Goal: Information Seeking & Learning: Check status

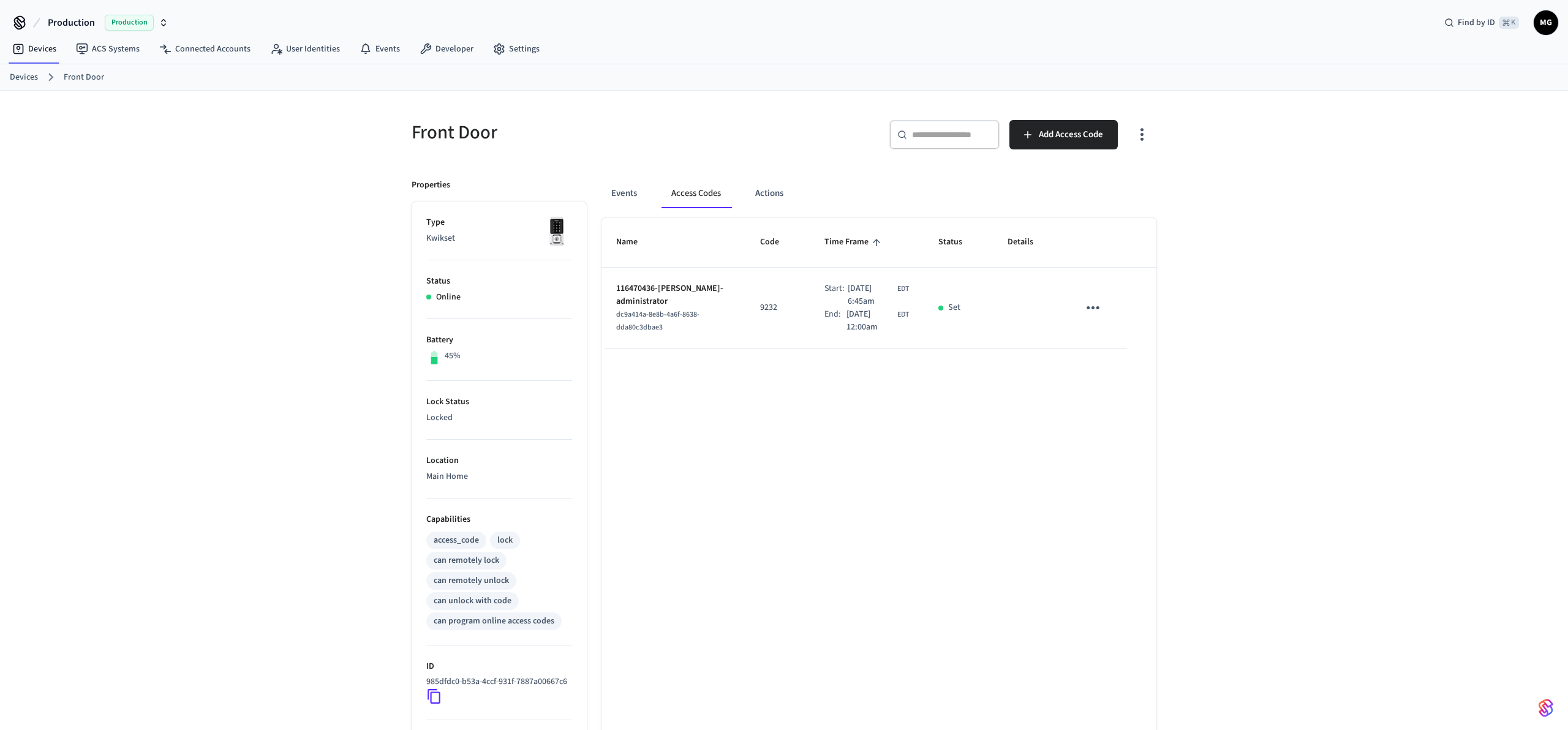
click at [978, 492] on div "Name Code Time Frame Status Details 116470436-Patrick Skiba-administrator dc9a4…" at bounding box center [878, 550] width 555 height 665
click at [984, 484] on div "Name Code Time Frame Status Details 116470436-Patrick Skiba-administrator dc9a4…" at bounding box center [878, 550] width 555 height 665
click at [1352, 380] on div "Front Door ​ ​ Add Access Code Properties Type Kwikset Status Online Battery 45…" at bounding box center [784, 487] width 1568 height 792
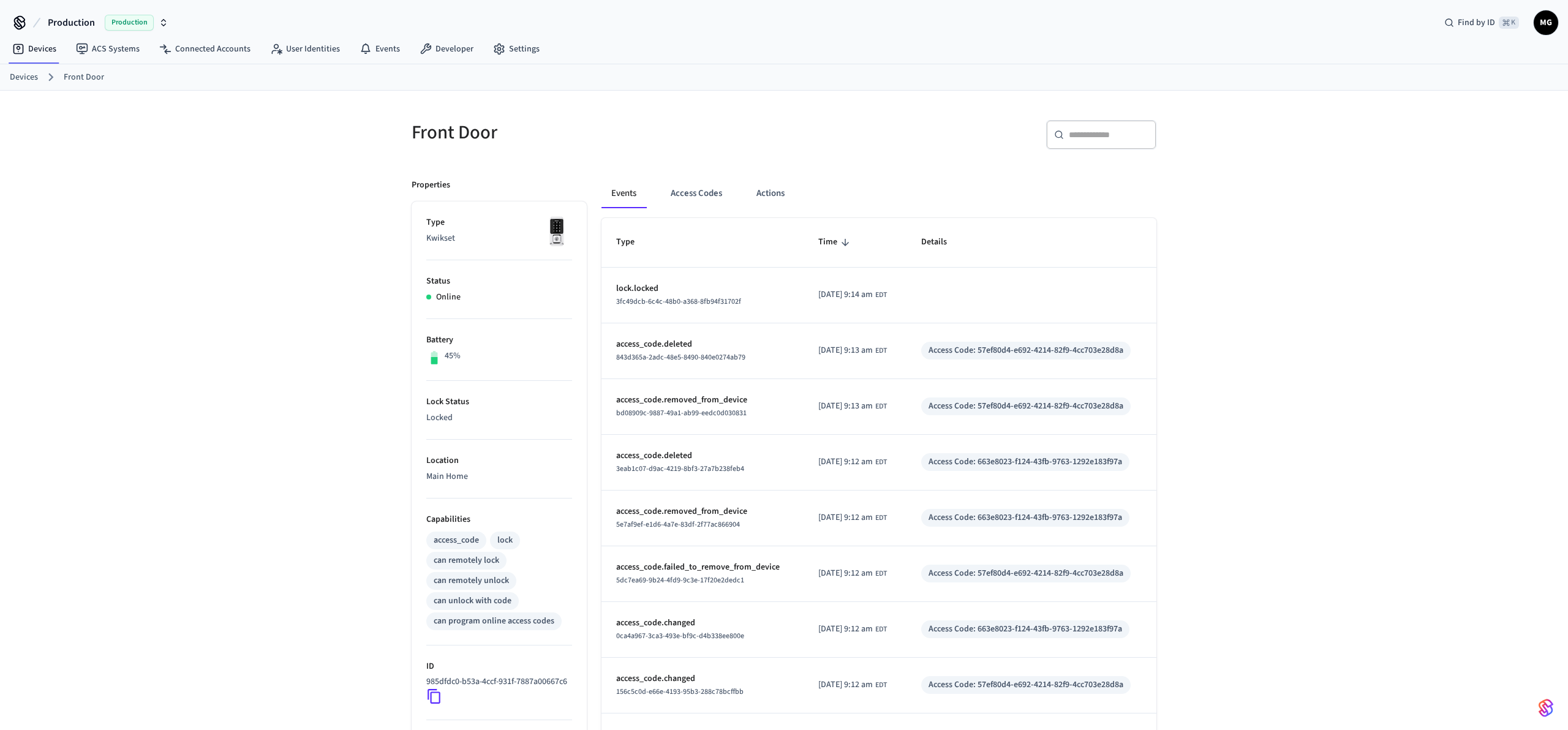
click at [1256, 272] on div "Front Door ​ ​ Properties Type Kwikset Status Online Battery 45% Lock Status Lo…" at bounding box center [784, 487] width 1568 height 793
click at [162, 446] on div "Front Door ​ ​ Properties Type Kwikset Status Online Battery 45% Lock Status Lo…" at bounding box center [784, 487] width 1568 height 793
click at [689, 186] on button "Access Codes" at bounding box center [696, 193] width 71 height 29
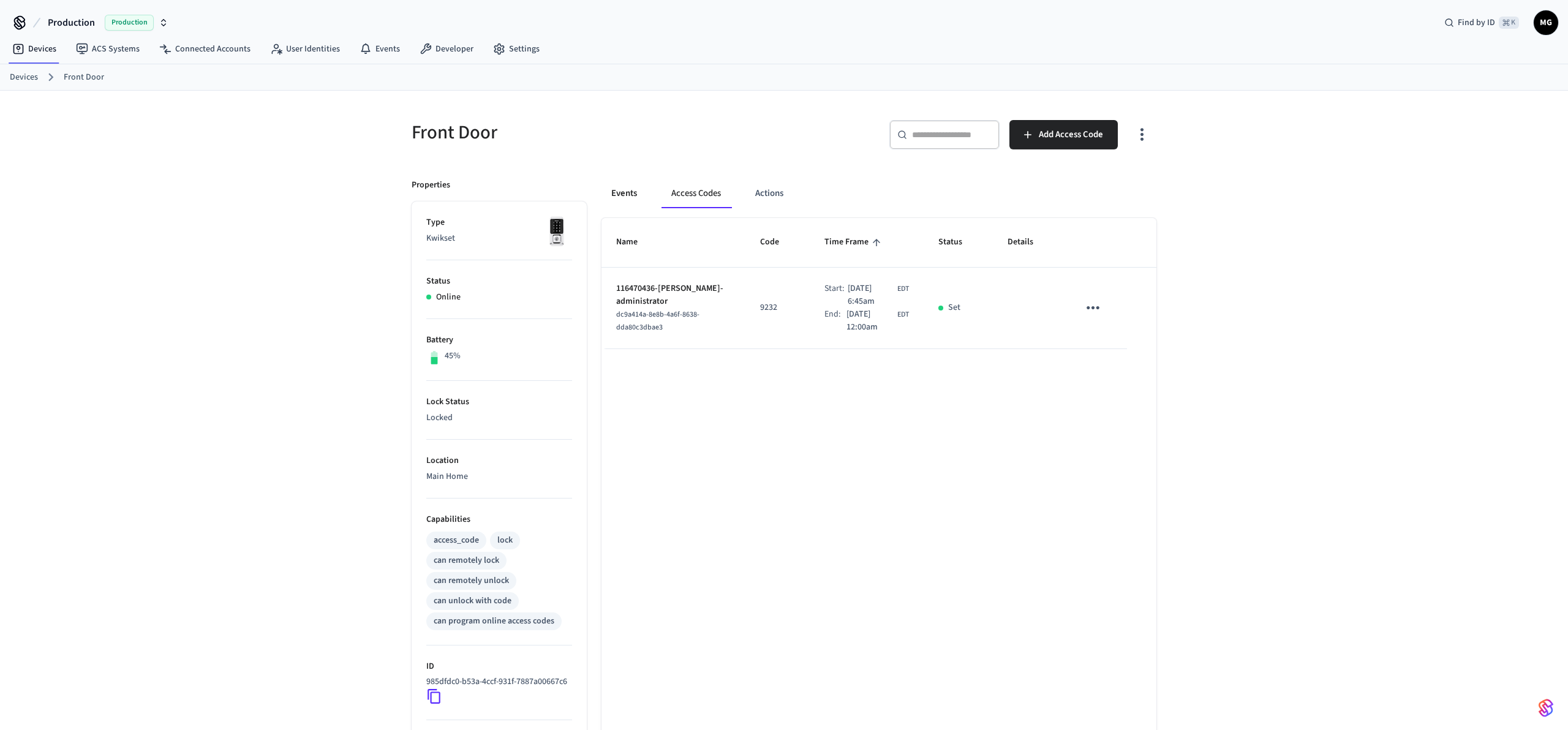
click at [619, 196] on button "Events" at bounding box center [624, 193] width 46 height 29
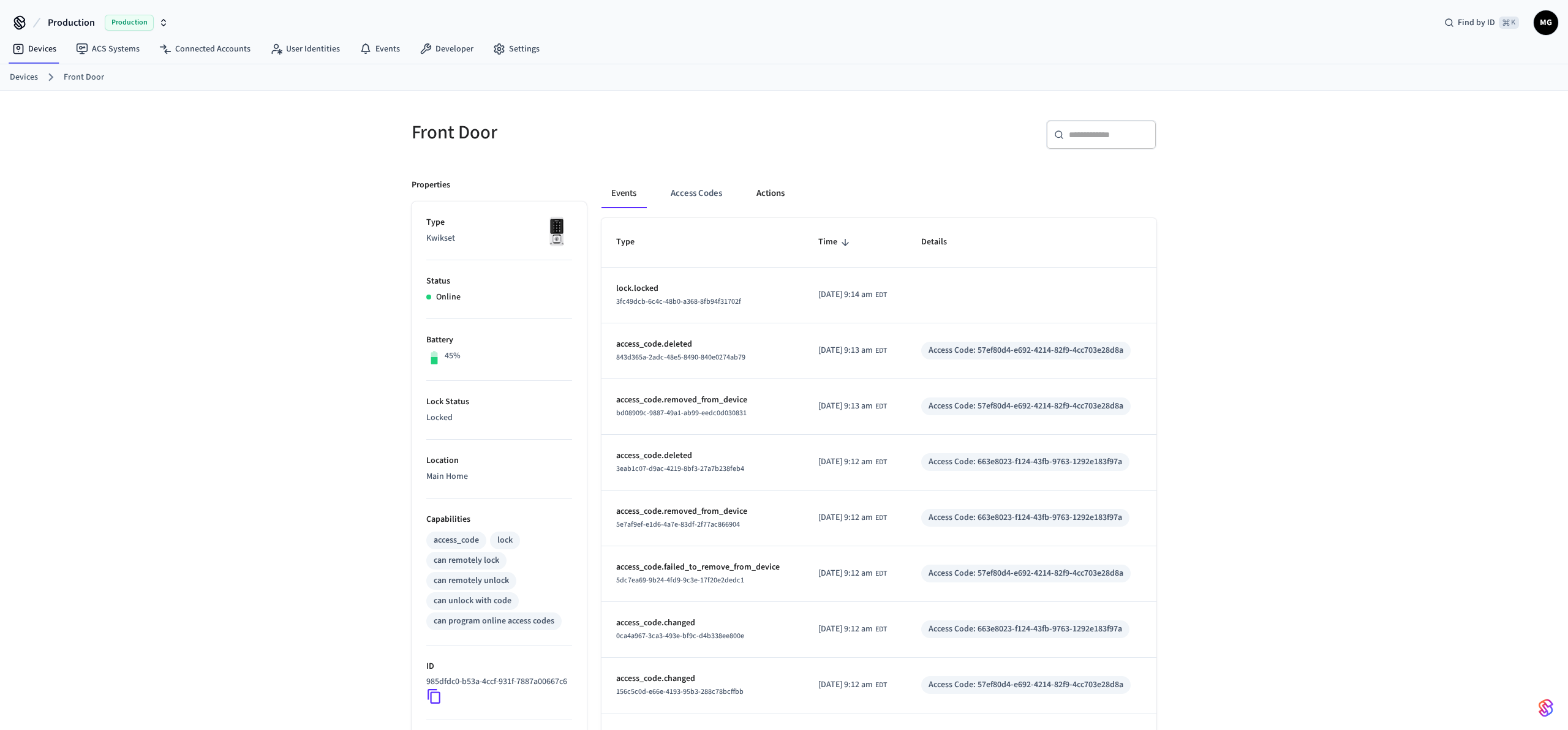
click at [771, 194] on button "Actions" at bounding box center [770, 193] width 48 height 29
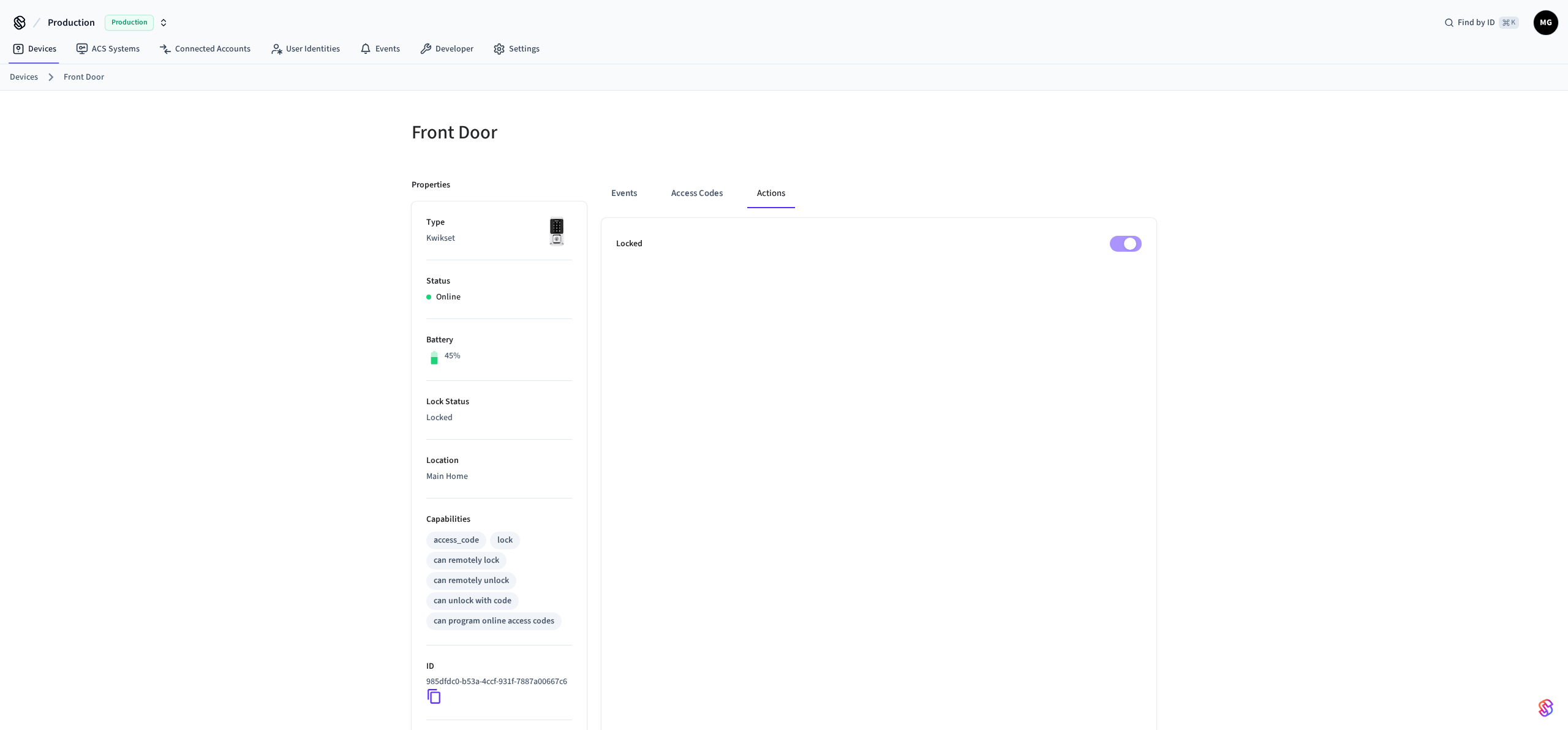
click at [1315, 439] on div "Front Door Properties Type Kwikset Status Online Battery 45% Lock Status Locked…" at bounding box center [784, 487] width 1568 height 792
click at [1356, 355] on div "Front Door Properties Type Kwikset Status Online Battery 45% Lock Status Locked…" at bounding box center [784, 487] width 1568 height 792
click at [638, 196] on button "Events" at bounding box center [624, 193] width 46 height 29
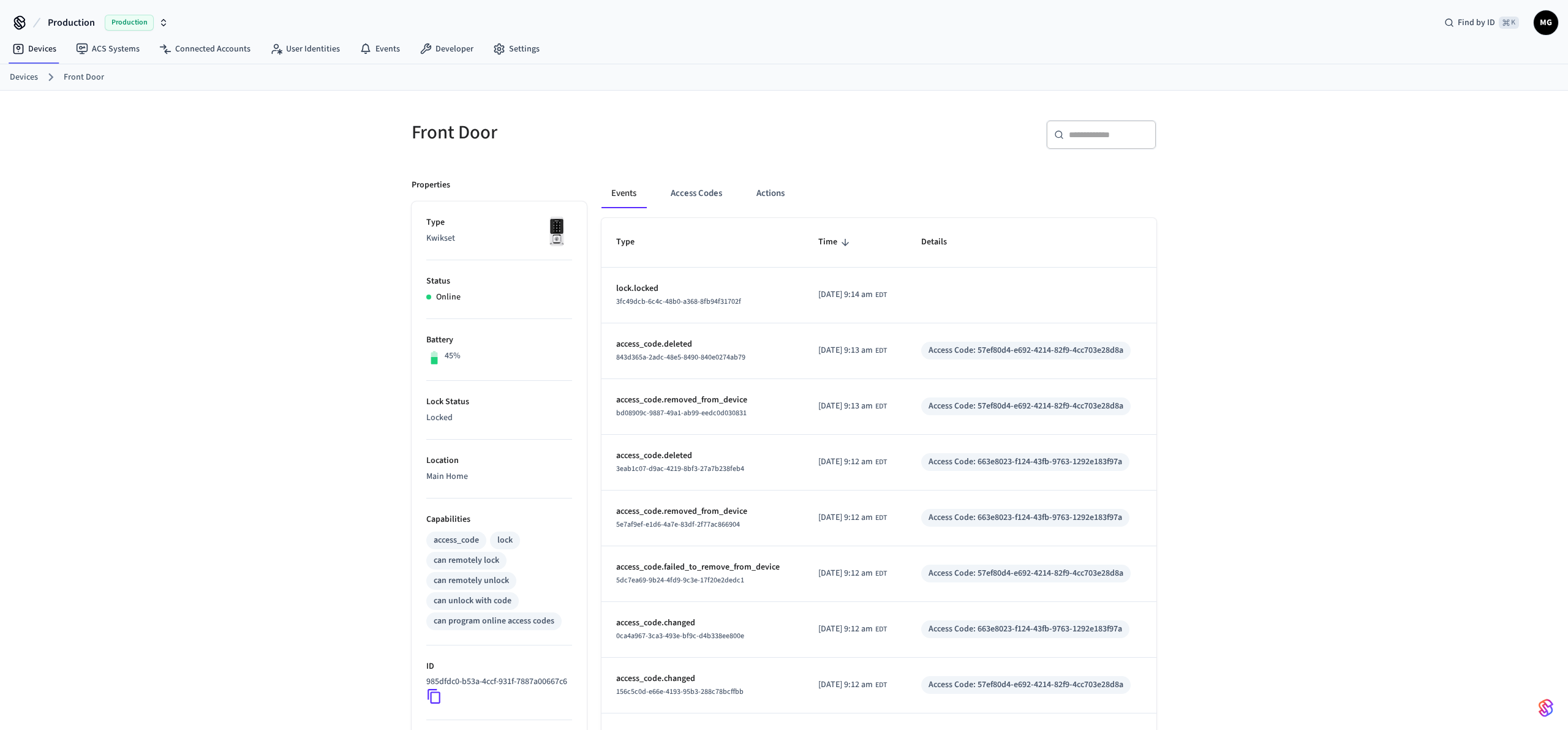
click at [17, 74] on link "Devices" at bounding box center [24, 77] width 28 height 13
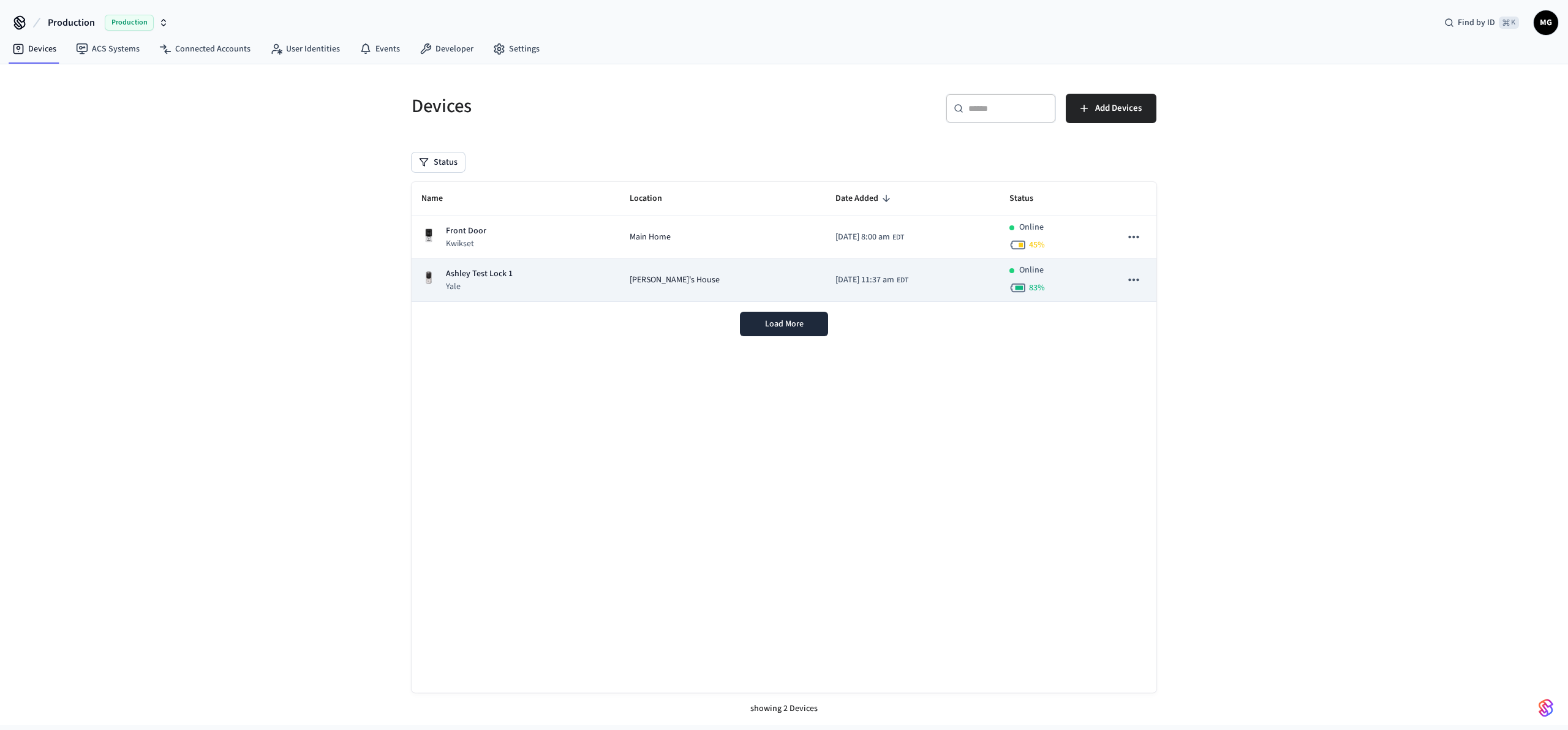
click at [516, 277] on div "Ashley Test Lock 1 Yale" at bounding box center [516, 280] width 189 height 25
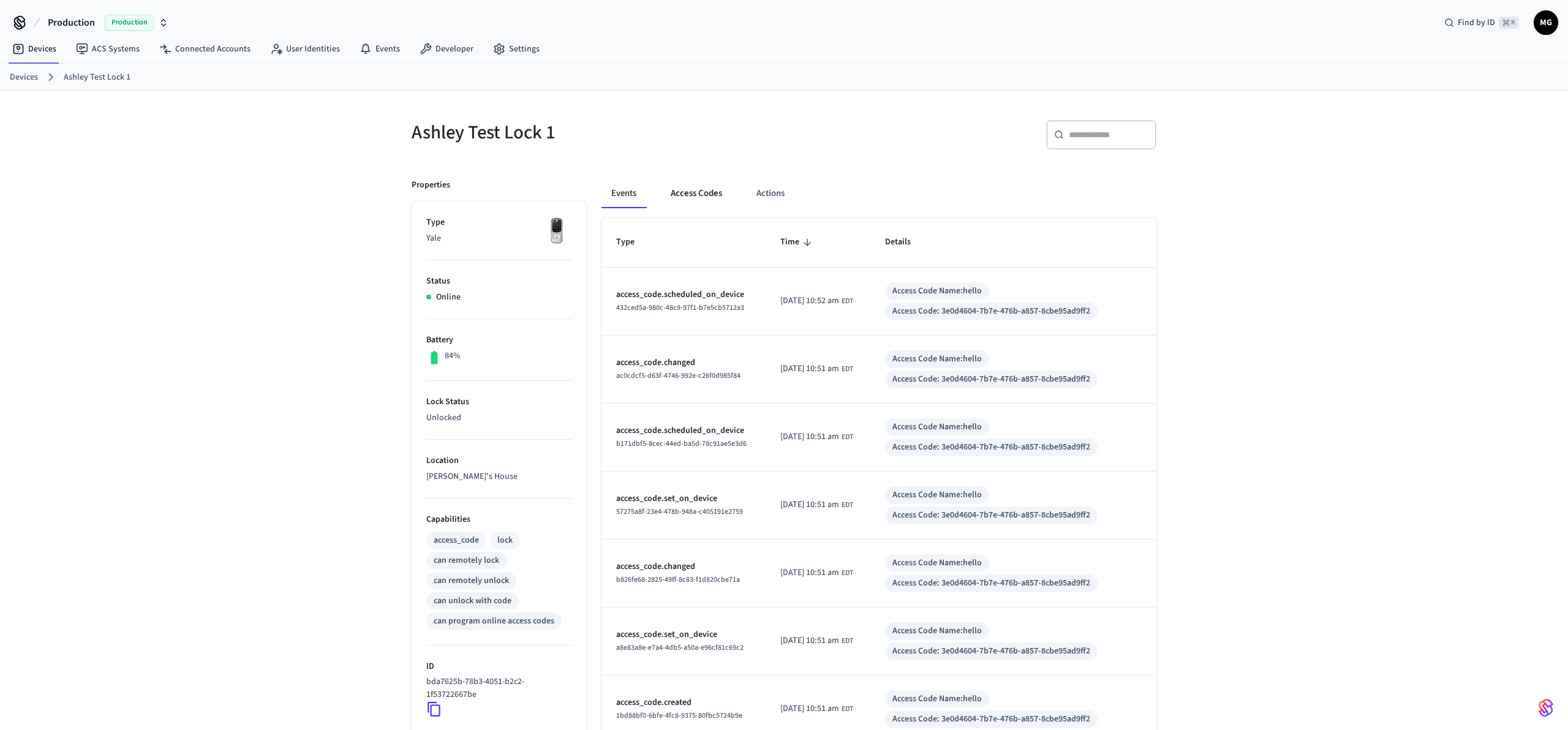
click at [686, 182] on button "Access Codes" at bounding box center [696, 193] width 71 height 29
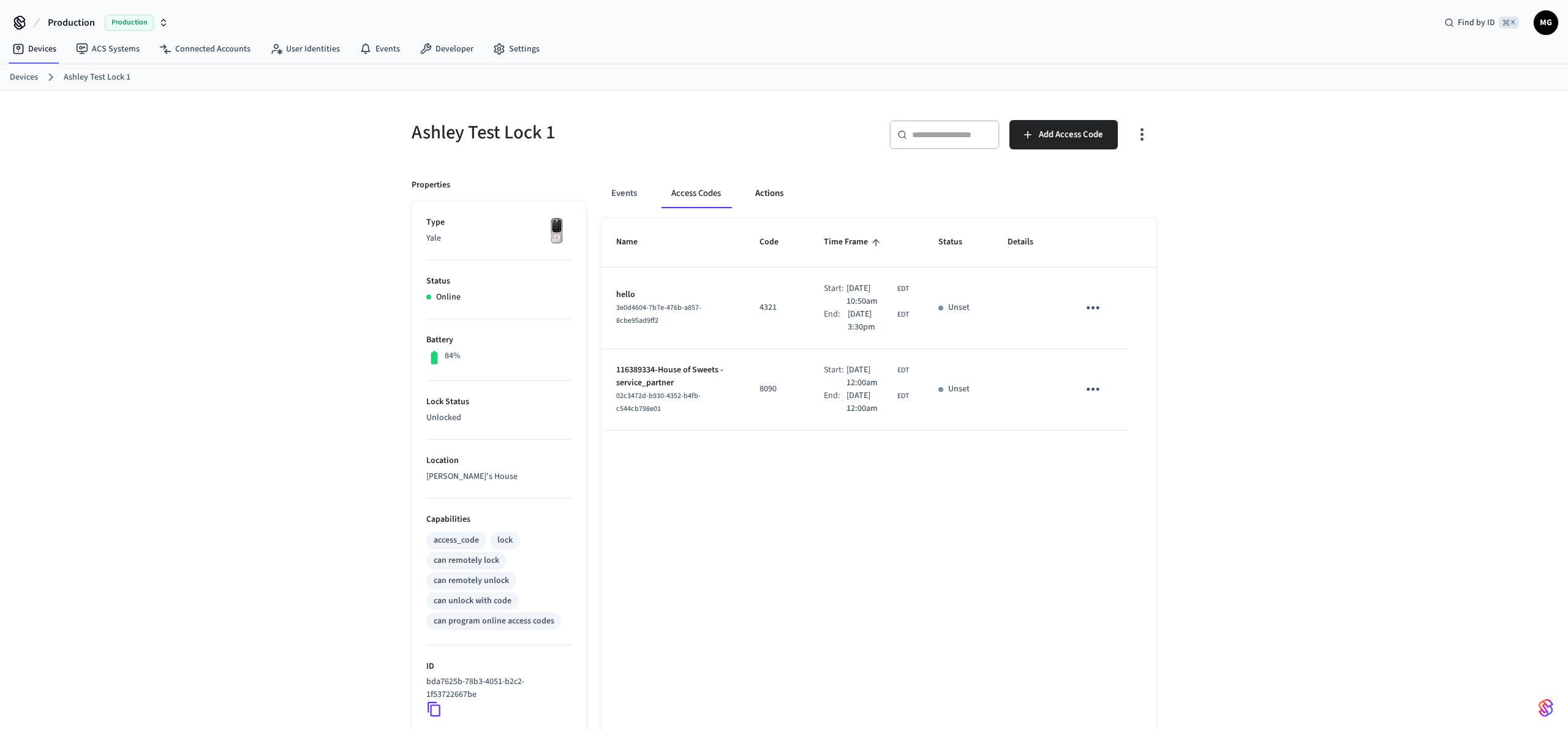
click at [771, 195] on button "Actions" at bounding box center [769, 193] width 48 height 29
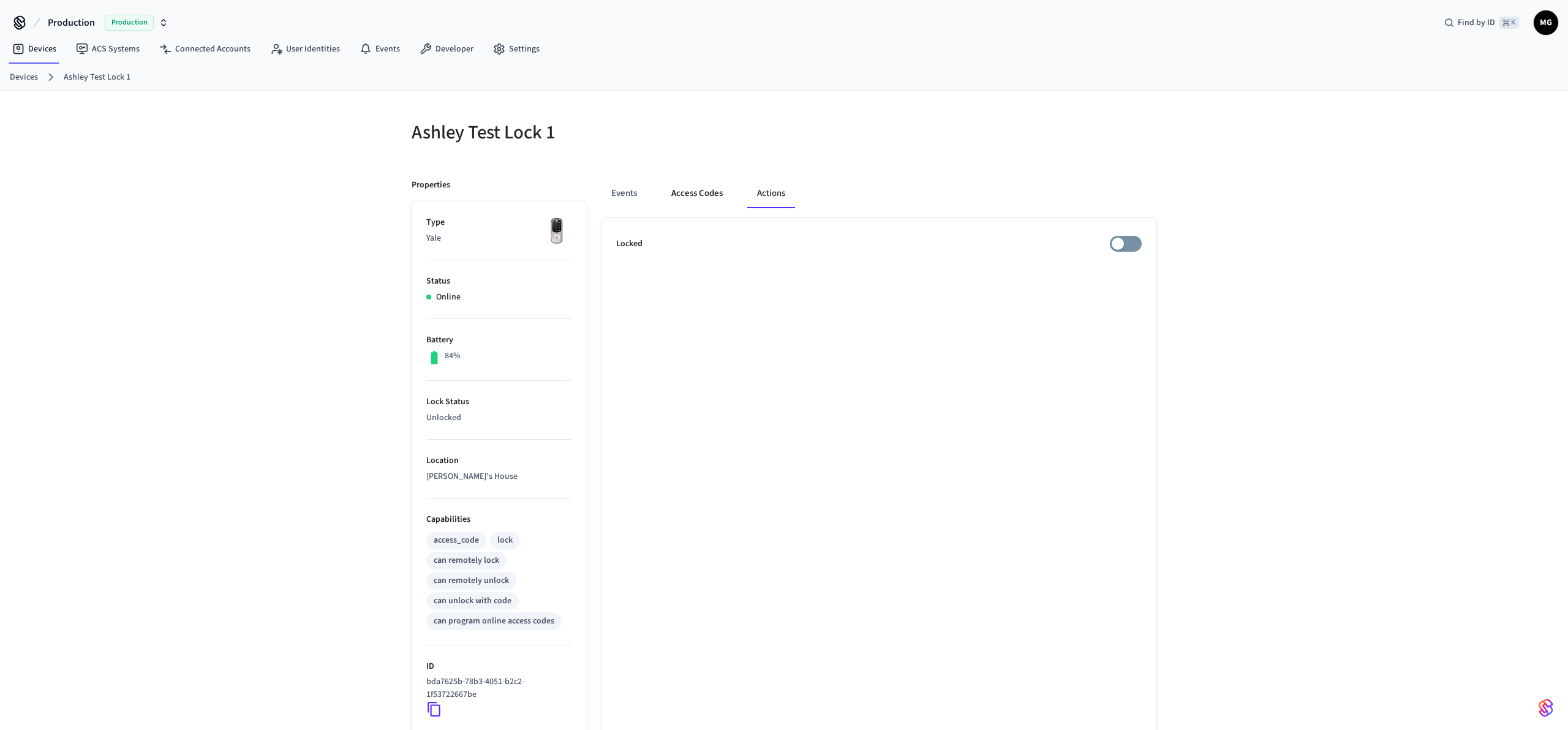
click at [723, 208] on button "Access Codes" at bounding box center [697, 193] width 71 height 29
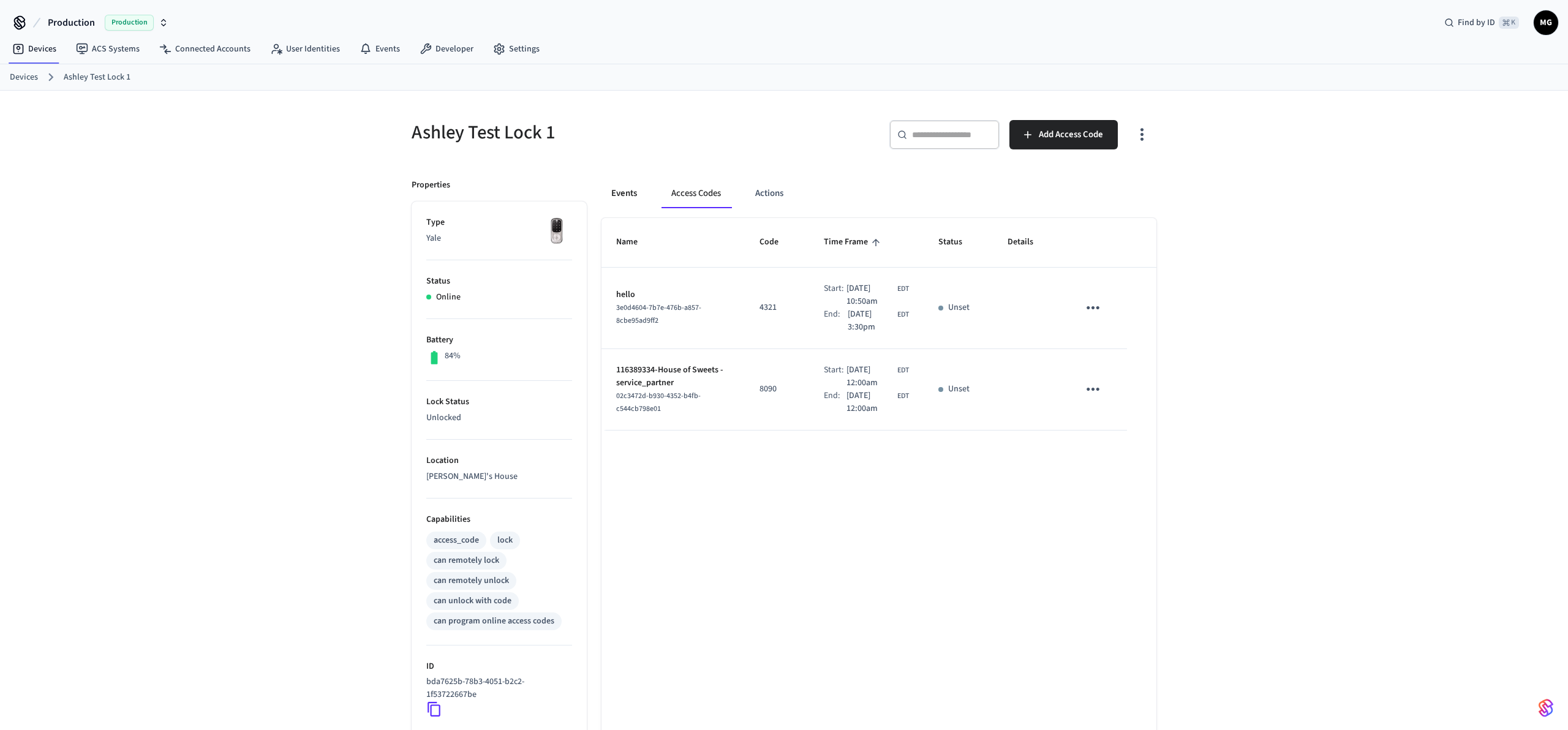
click at [608, 195] on button "Events" at bounding box center [624, 193] width 46 height 29
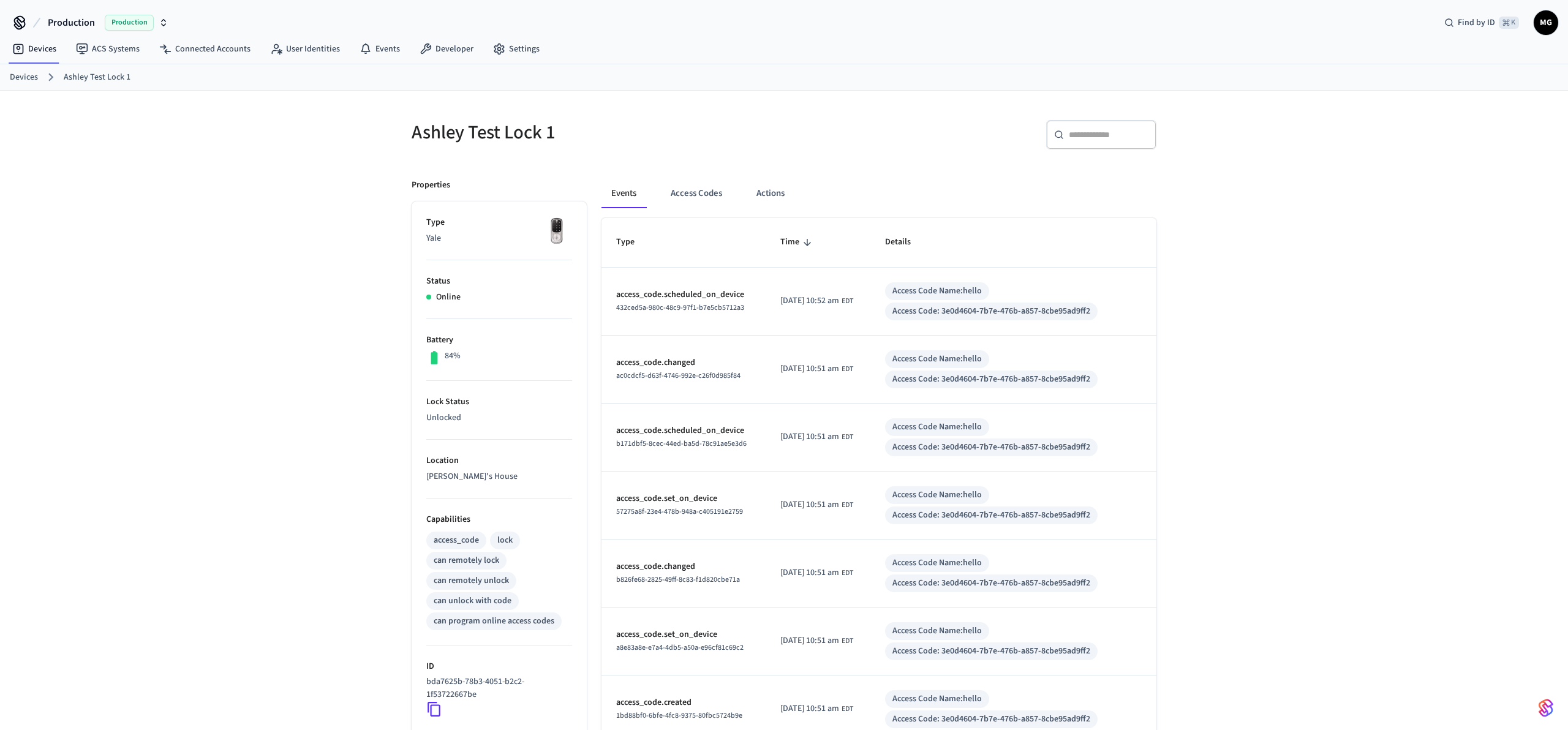
scroll to position [120, 0]
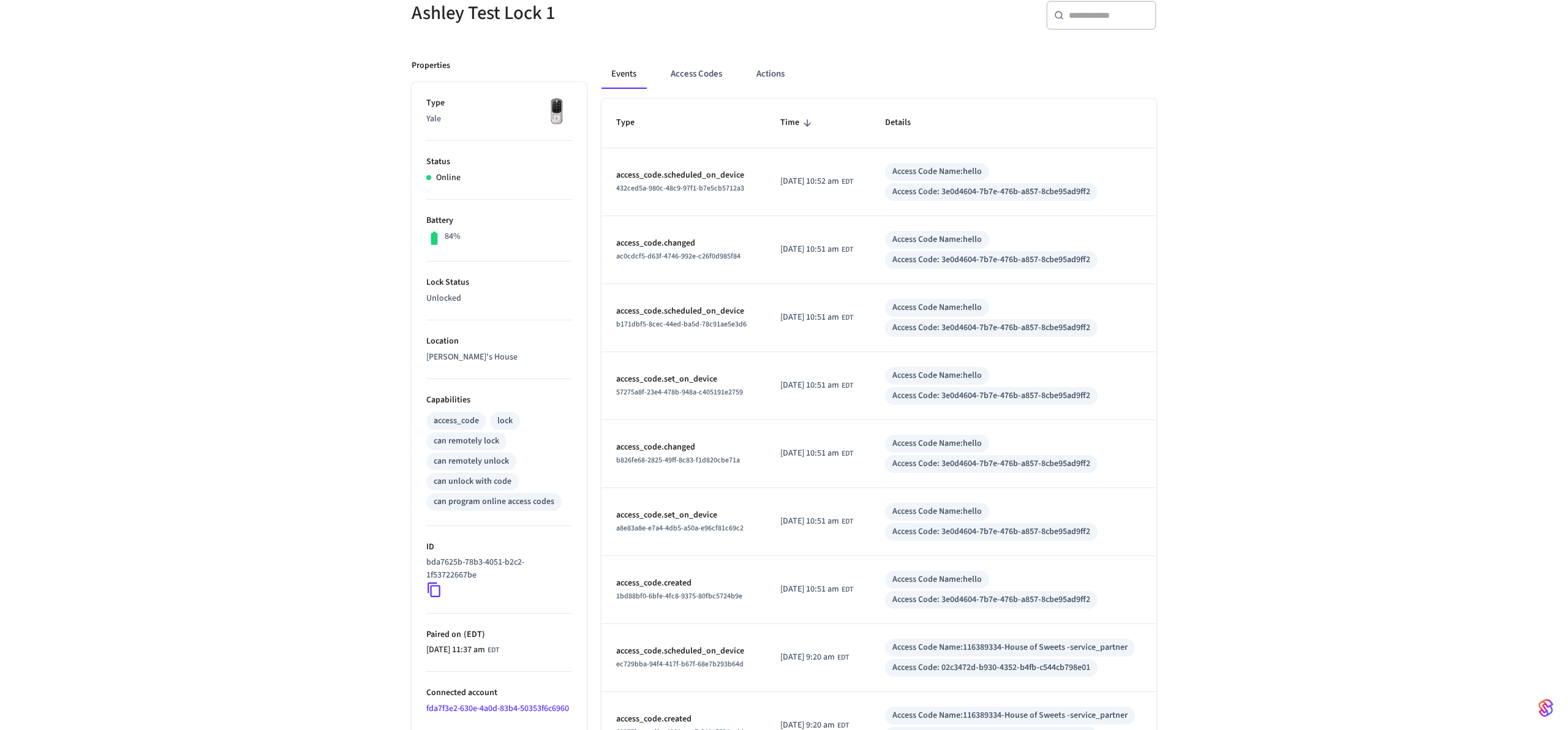
click at [713, 309] on p "access_code.scheduled_on_device" at bounding box center [683, 311] width 135 height 13
click at [741, 179] on p "access_code.scheduled_on_device" at bounding box center [683, 176] width 135 height 13
click at [742, 220] on td "access_code.changed ac0cdcf5-d63f-4746-992e-c26f0d985f84" at bounding box center [683, 250] width 164 height 68
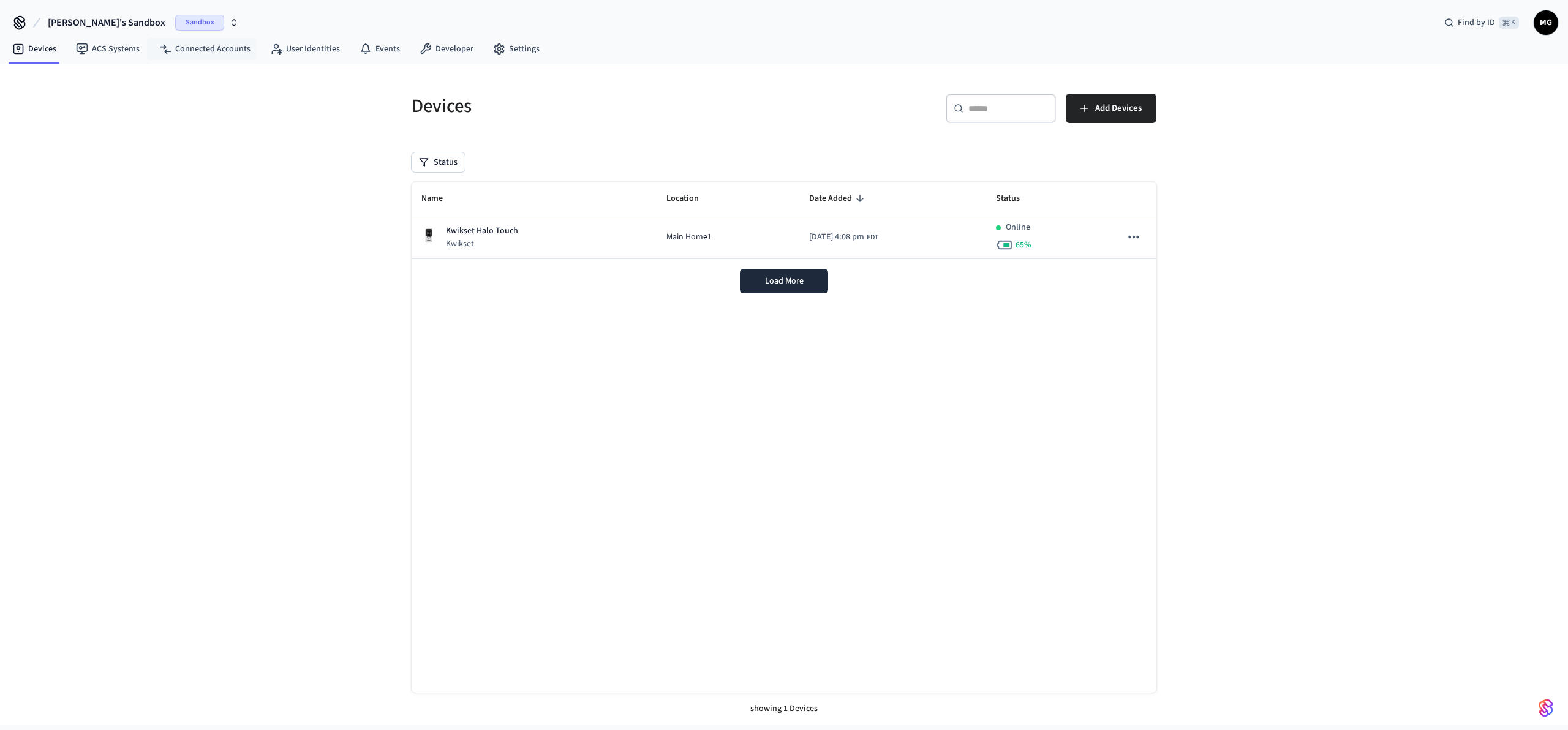
click at [104, 24] on span "[PERSON_NAME]'s Sandbox" at bounding box center [106, 22] width 117 height 15
click at [90, 107] on div "Production Production" at bounding box center [98, 102] width 168 height 16
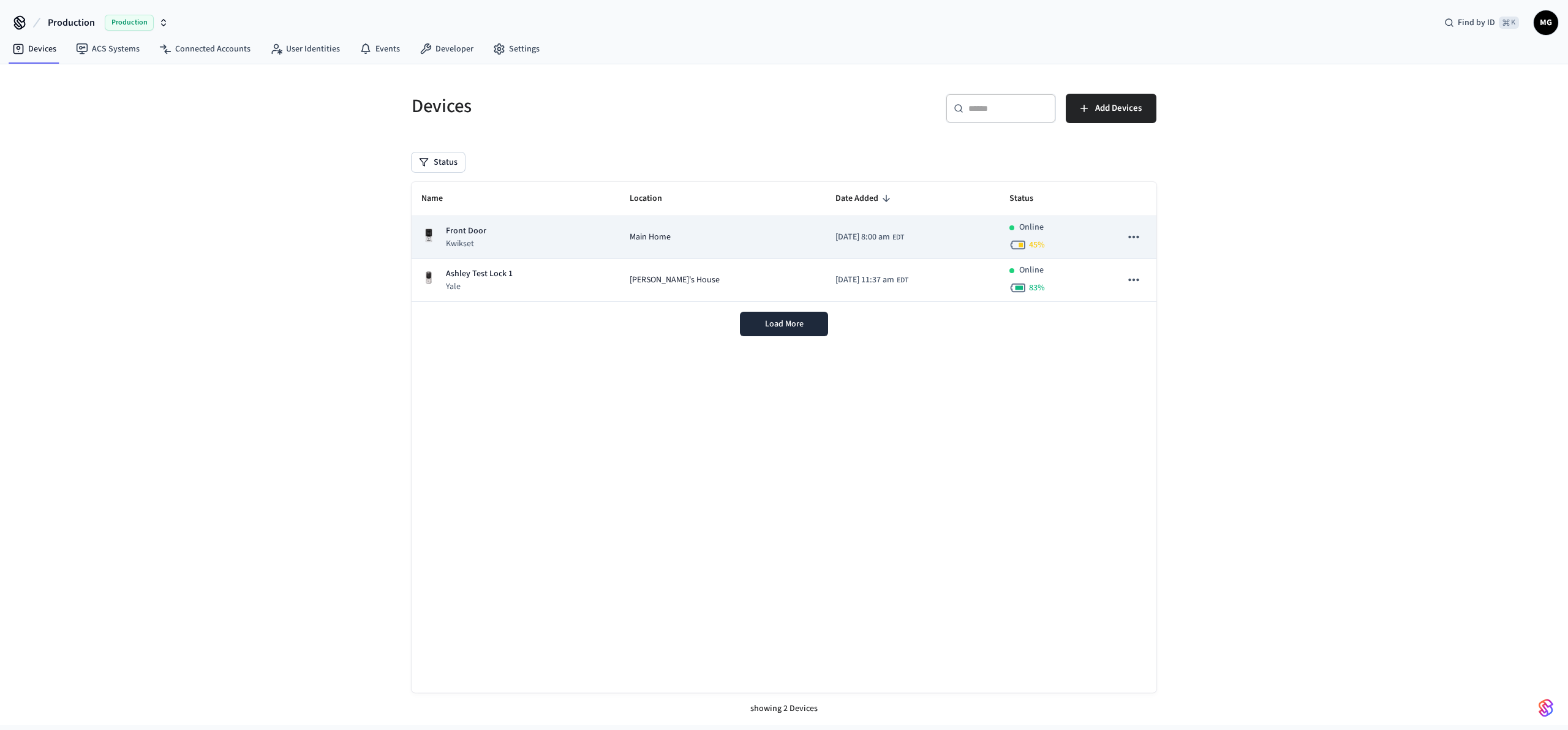
click at [542, 246] on div "Front Door Kwikset" at bounding box center [516, 238] width 189 height 25
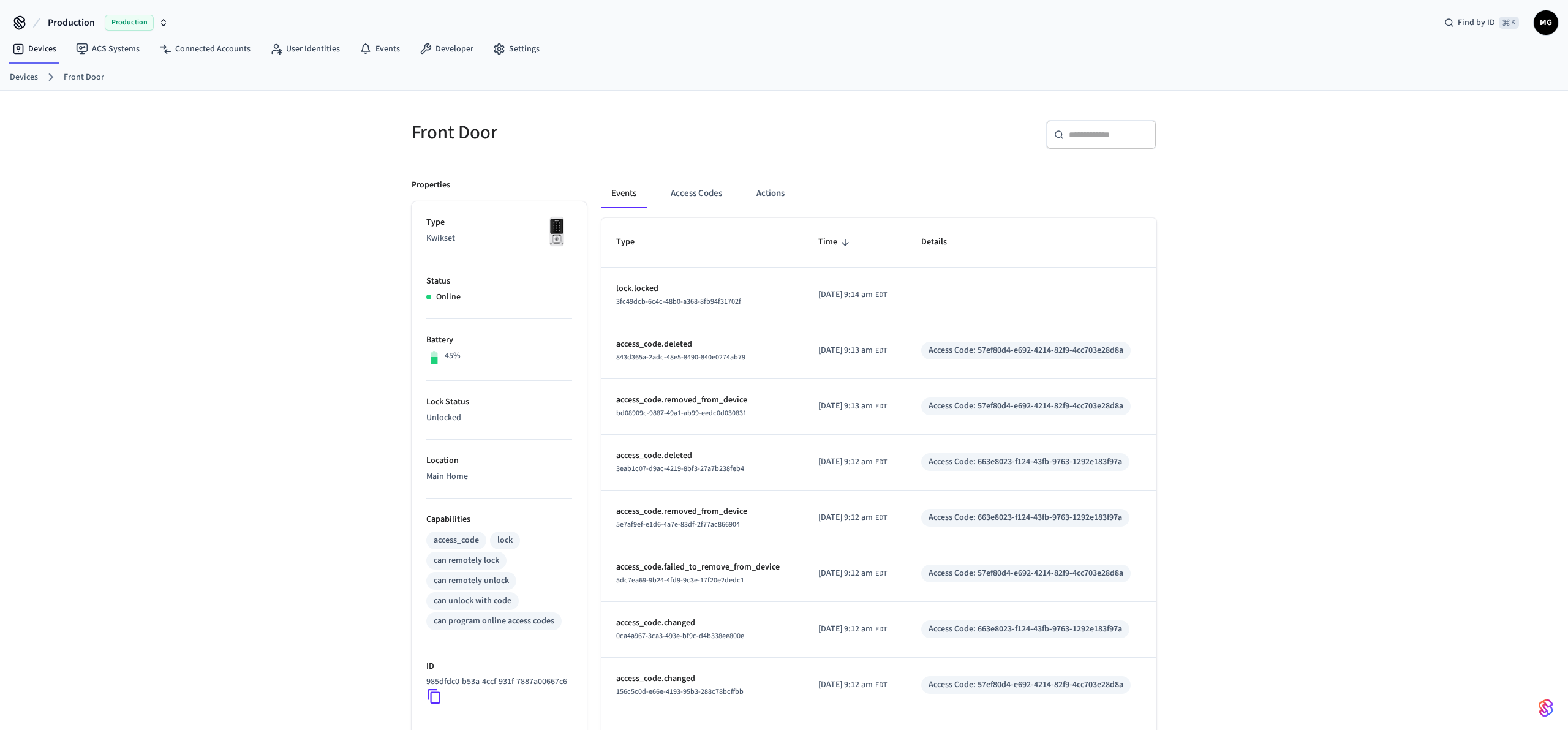
click at [842, 143] on div "​ ​" at bounding box center [974, 139] width 365 height 39
click at [1211, 312] on div "Front Door ​ ​ Properties Type Kwikset Status Online Battery 45% Lock Status Un…" at bounding box center [784, 487] width 1568 height 793
click at [660, 286] on p "lock.unlocked" at bounding box center [701, 289] width 171 height 13
click at [637, 287] on p "lock.unlocked" at bounding box center [701, 289] width 171 height 13
click at [500, 47] on link "Settings" at bounding box center [516, 49] width 66 height 22
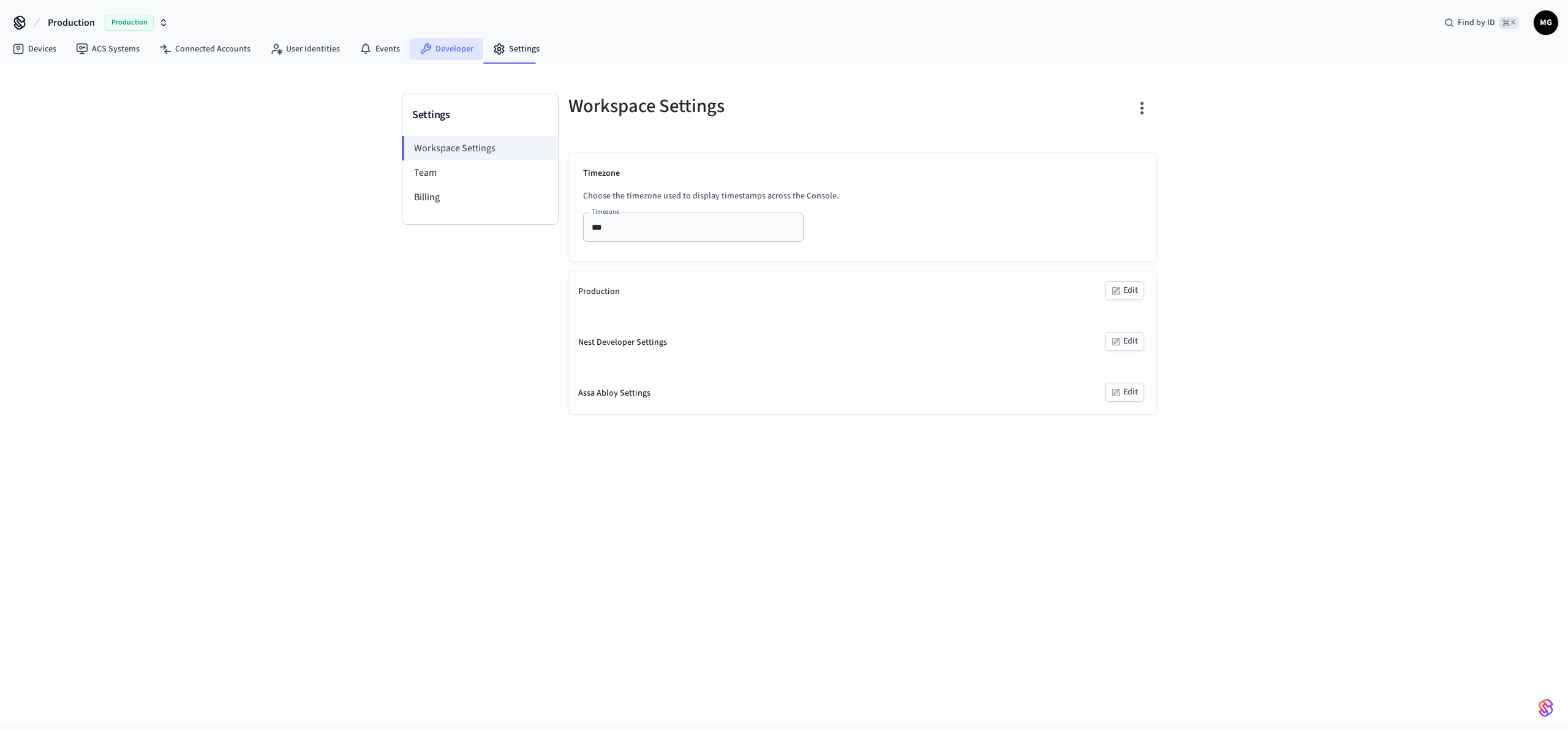
click at [453, 51] on link "Developer" at bounding box center [446, 49] width 73 height 22
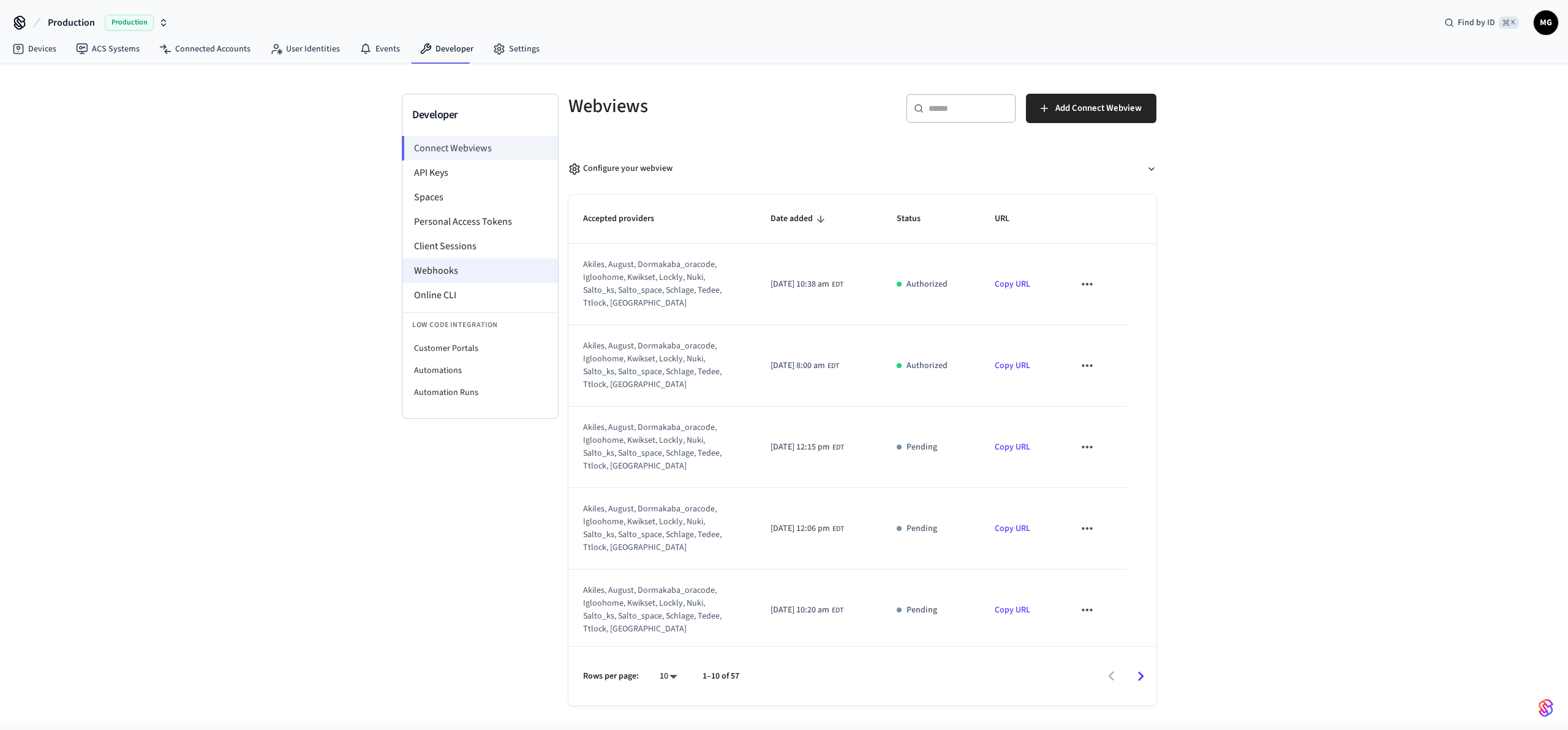
click at [456, 266] on li "Webhooks" at bounding box center [480, 270] width 156 height 24
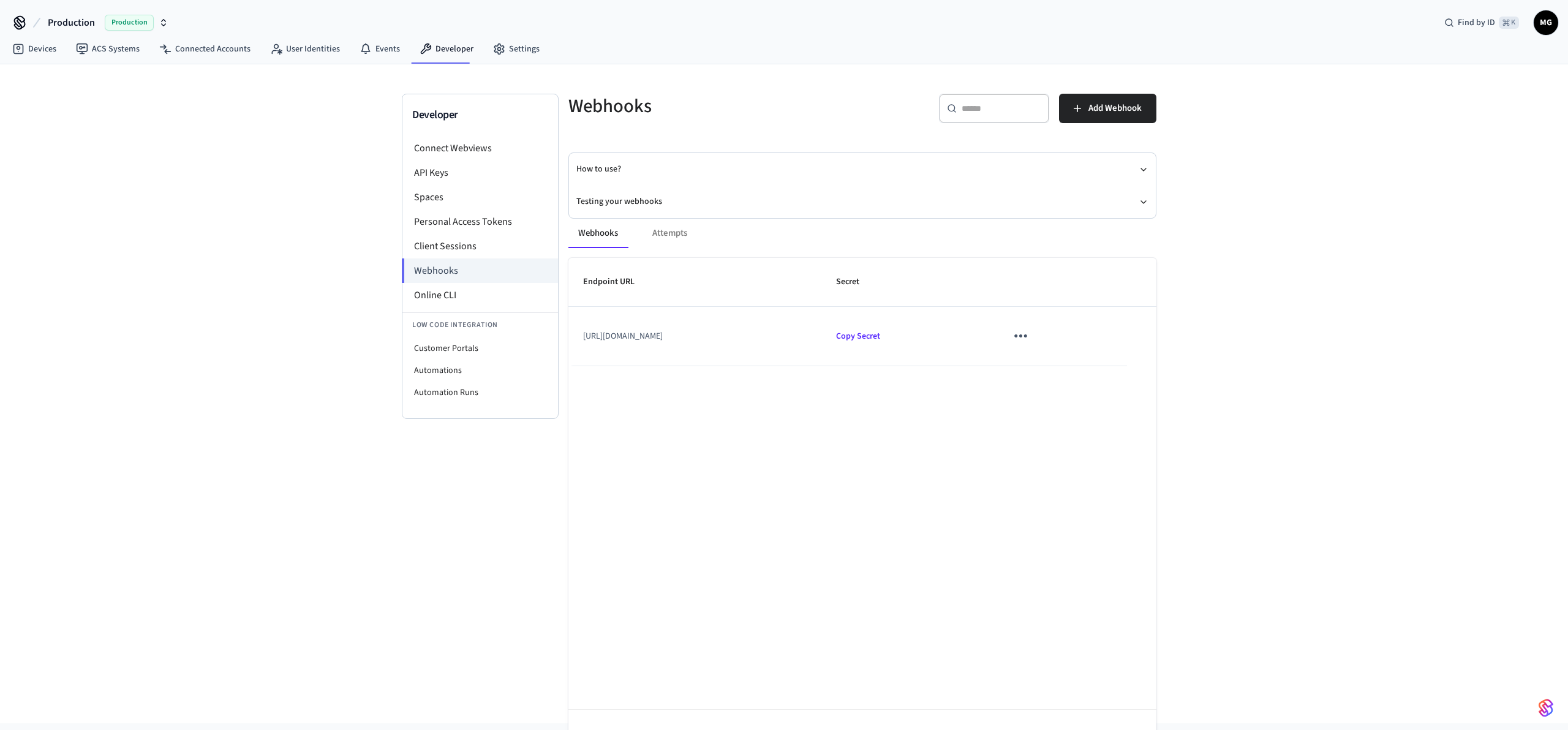
click at [619, 209] on div "Webhooks Attempts Endpoint URL Secret https://api.breezeway.io/public/seam/v1/w…" at bounding box center [855, 486] width 603 height 565
click at [621, 204] on div "Webhooks Attempts Endpoint URL Secret https://api.breezeway.io/public/seam/v1/w…" at bounding box center [855, 486] width 603 height 565
click at [1136, 205] on div "Webhooks Attempts Endpoint URL Secret https://api.breezeway.io/public/seam/v1/w…" at bounding box center [855, 486] width 603 height 565
click at [1141, 199] on icon "button" at bounding box center [1143, 202] width 9 height 9
click at [648, 218] on link "Webhooks Playground" at bounding box center [648, 224] width 83 height 13
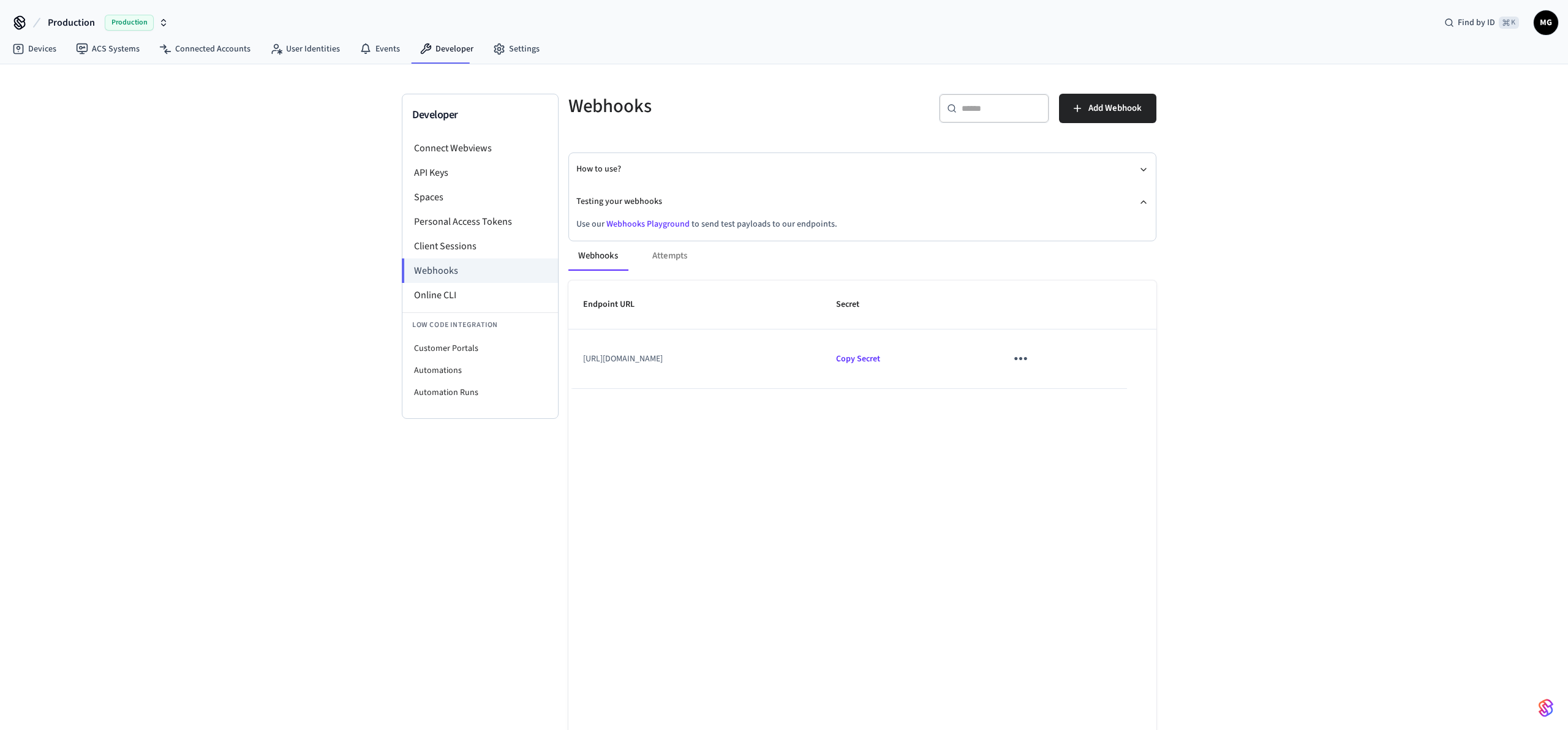
click at [647, 225] on link "Webhooks Playground" at bounding box center [648, 224] width 83 height 13
click at [1296, 253] on div "Developer Connect Webviews API Keys Spaces Personal Access Tokens Client Sessio…" at bounding box center [784, 401] width 1568 height 673
click at [1333, 296] on div "Developer Connect Webviews API Keys Spaces Personal Access Tokens Client Sessio…" at bounding box center [784, 401] width 1568 height 673
click at [442, 313] on li "Low Code Integration" at bounding box center [480, 325] width 156 height 25
click at [441, 291] on li "Online CLI" at bounding box center [480, 295] width 156 height 24
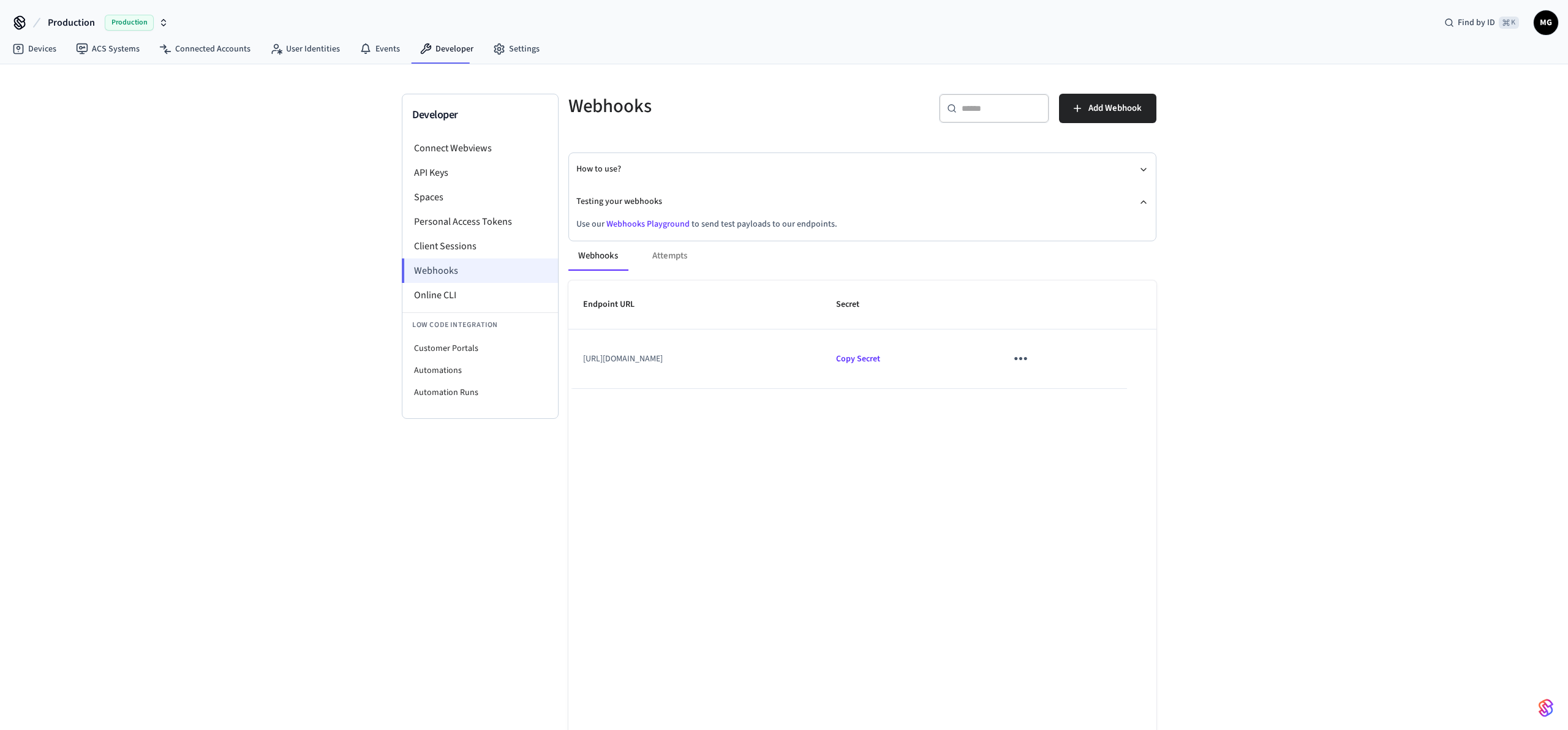
click at [459, 274] on li "Webhooks" at bounding box center [479, 270] width 156 height 24
click at [153, 331] on div "Developer Connect Webviews API Keys Spaces Personal Access Tokens Client Sessio…" at bounding box center [784, 394] width 1568 height 659
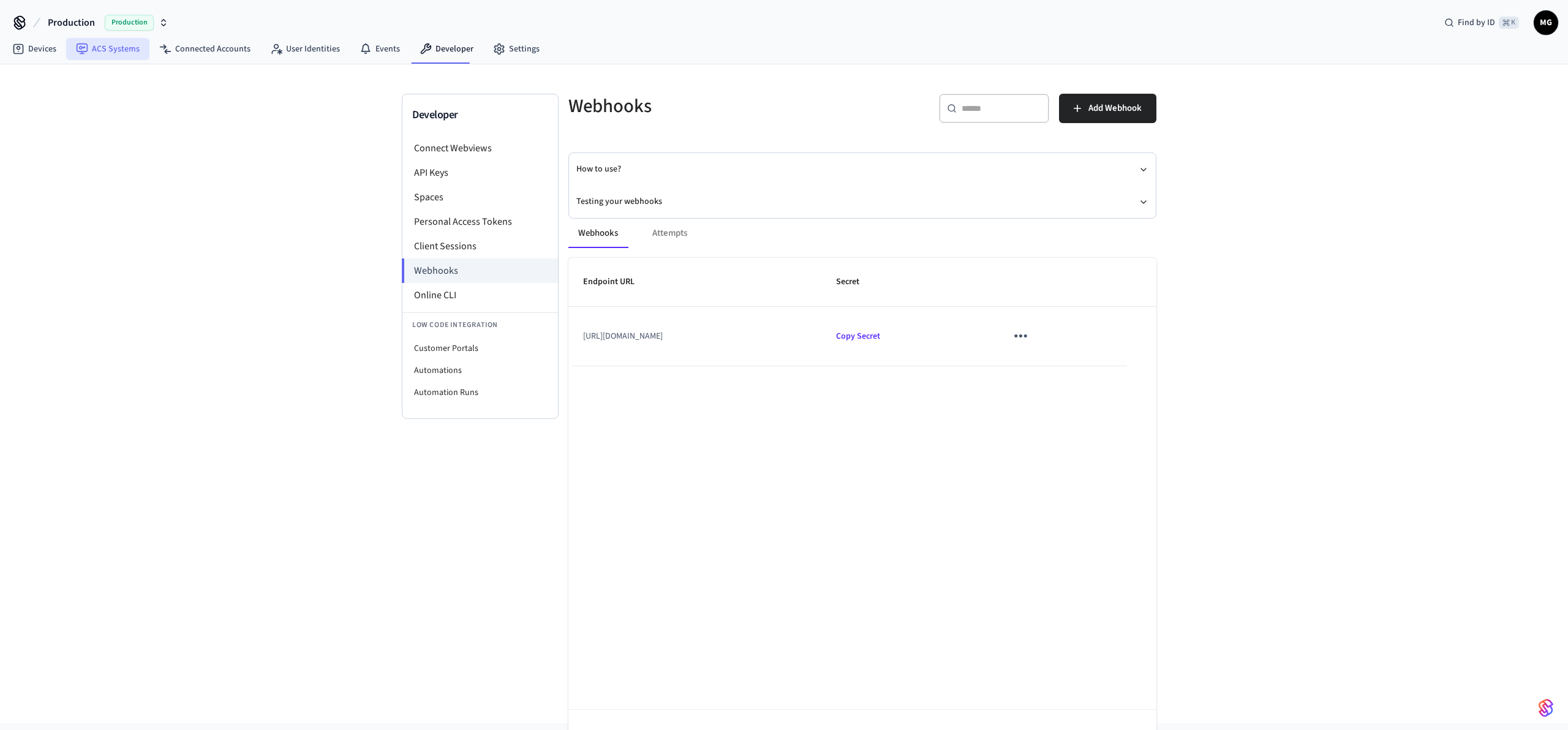
click at [107, 54] on link "ACS Systems" at bounding box center [108, 49] width 83 height 22
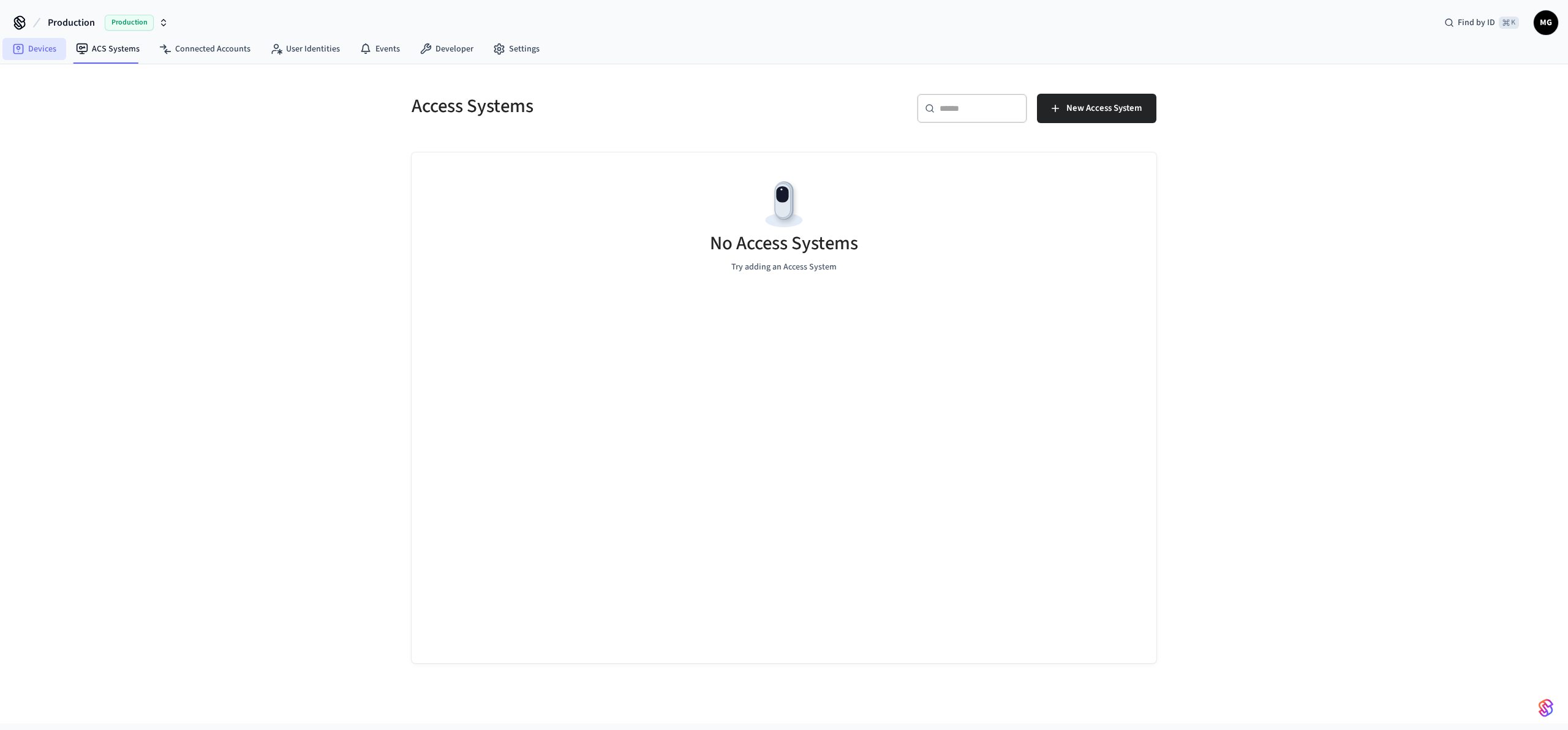
click at [43, 49] on link "Devices" at bounding box center [34, 49] width 64 height 22
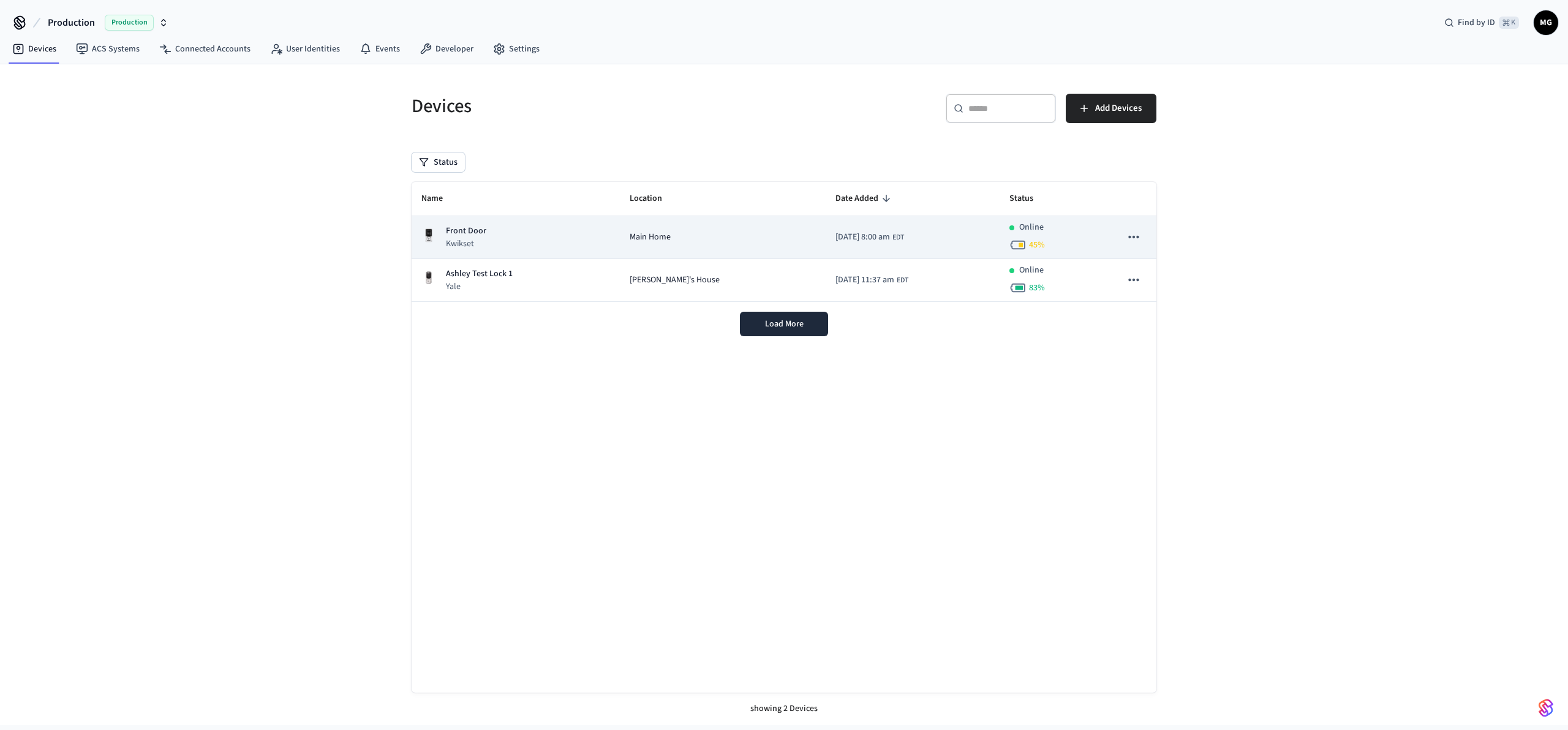
click at [600, 244] on div "Front Door Kwikset" at bounding box center [516, 238] width 189 height 25
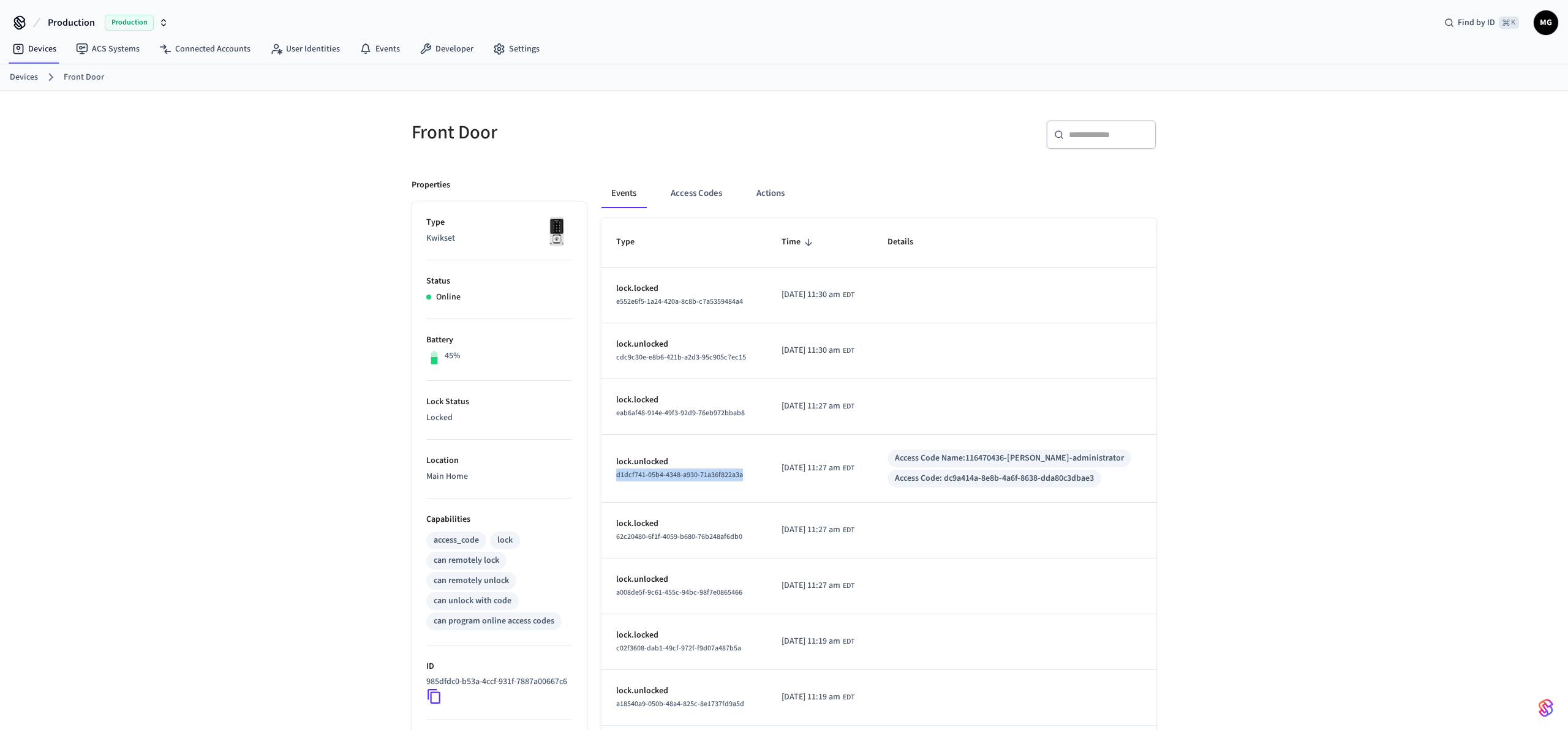
drag, startPoint x: 746, startPoint y: 476, endPoint x: 613, endPoint y: 478, distance: 133.0
click at [613, 478] on td "lock.unlocked d1dcf741-05b4-4348-a930-71a36f822a3a" at bounding box center [684, 469] width 165 height 68
copy span "d1dcf741-05b4-4348-a930-71a36f822a3a"
click at [826, 468] on span "[DATE] 11:27 am" at bounding box center [811, 469] width 59 height 13
click at [224, 391] on div "Front Door ​ ​ Properties Type Kwikset Status Online Battery 45% Lock Status Lo…" at bounding box center [784, 493] width 1568 height 806
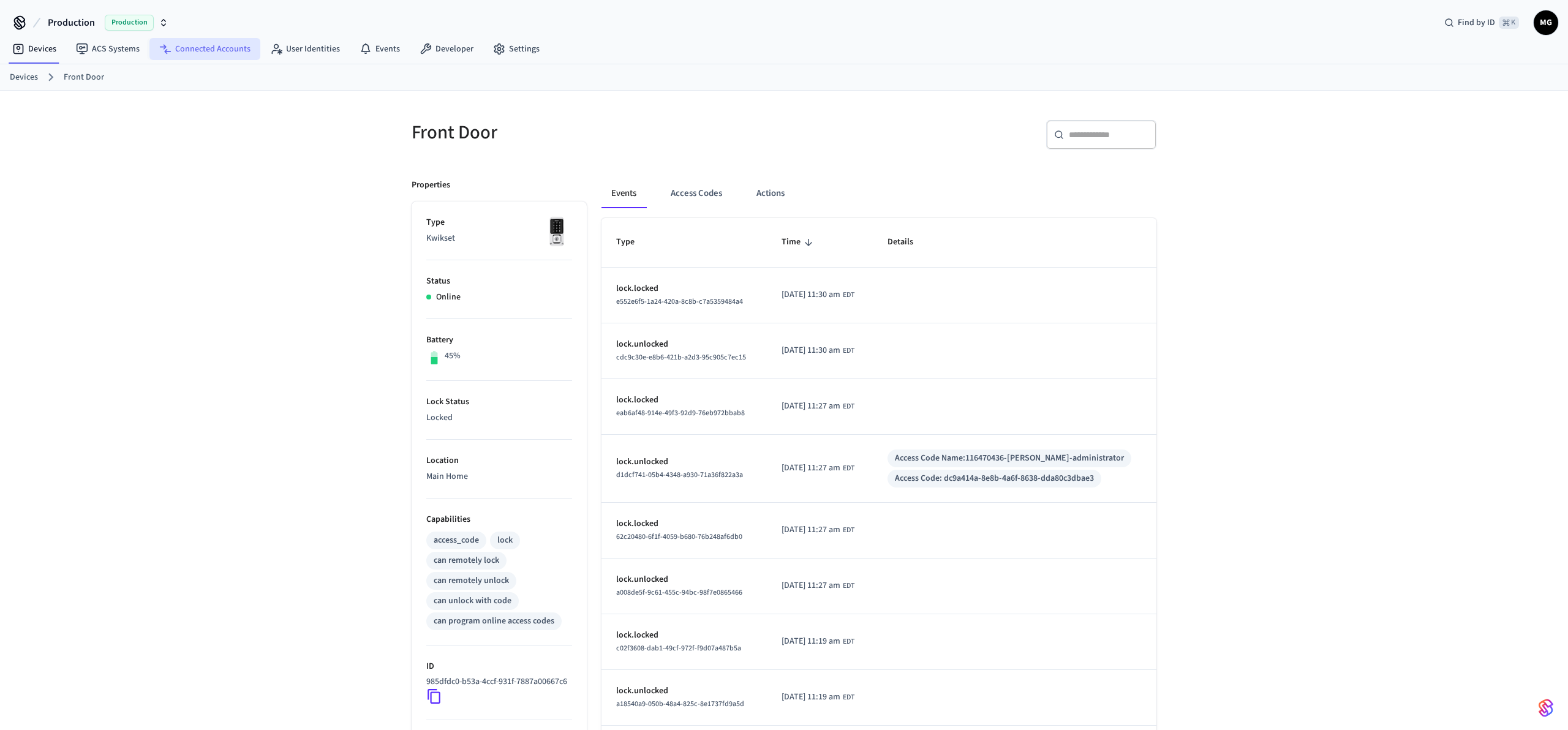
click at [183, 54] on link "Connected Accounts" at bounding box center [205, 49] width 111 height 22
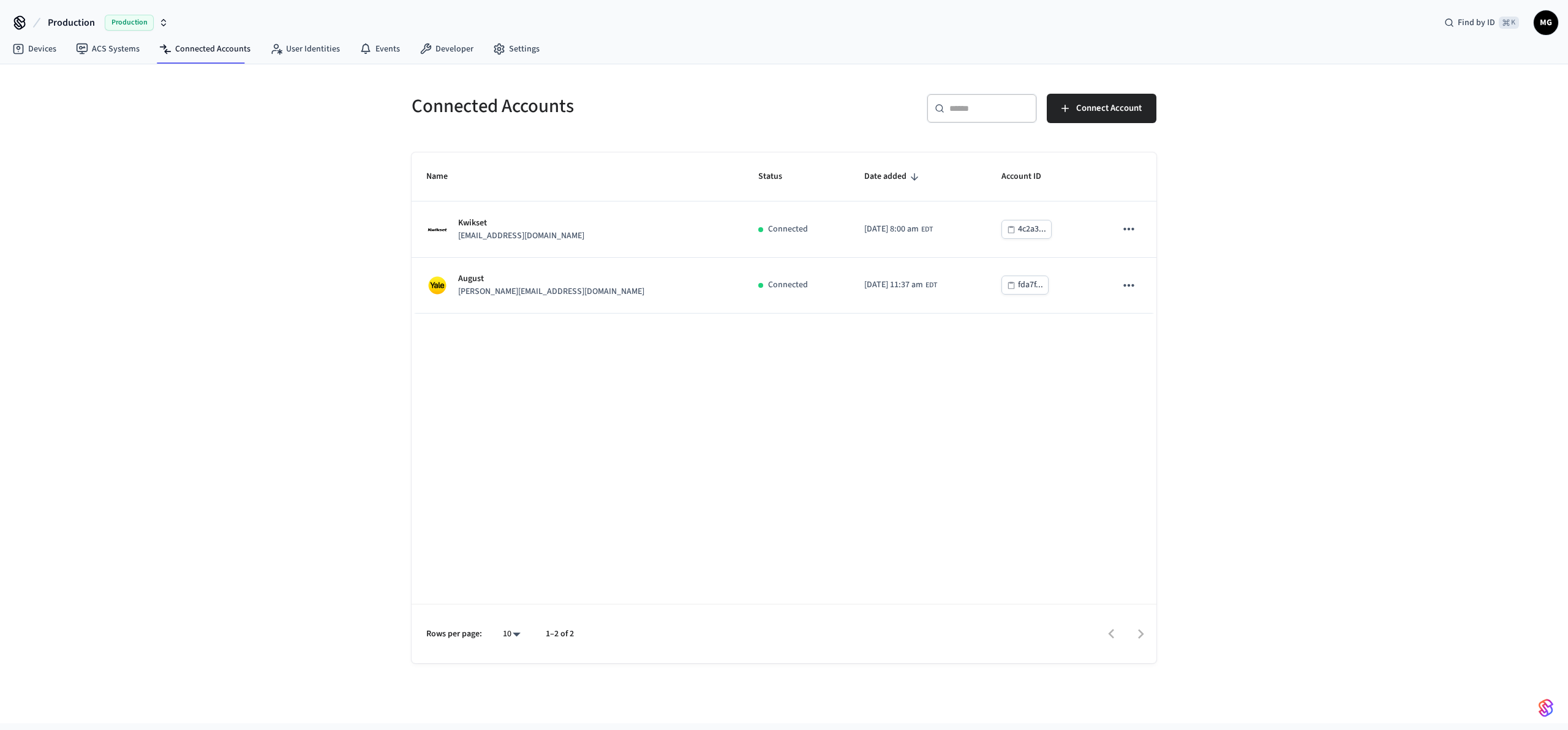
click at [1256, 400] on div "Connected Accounts ​ ​ Connect Account Name Status Date added Account ID Kwikse…" at bounding box center [784, 394] width 1568 height 659
